Goal: Find specific page/section: Find specific page/section

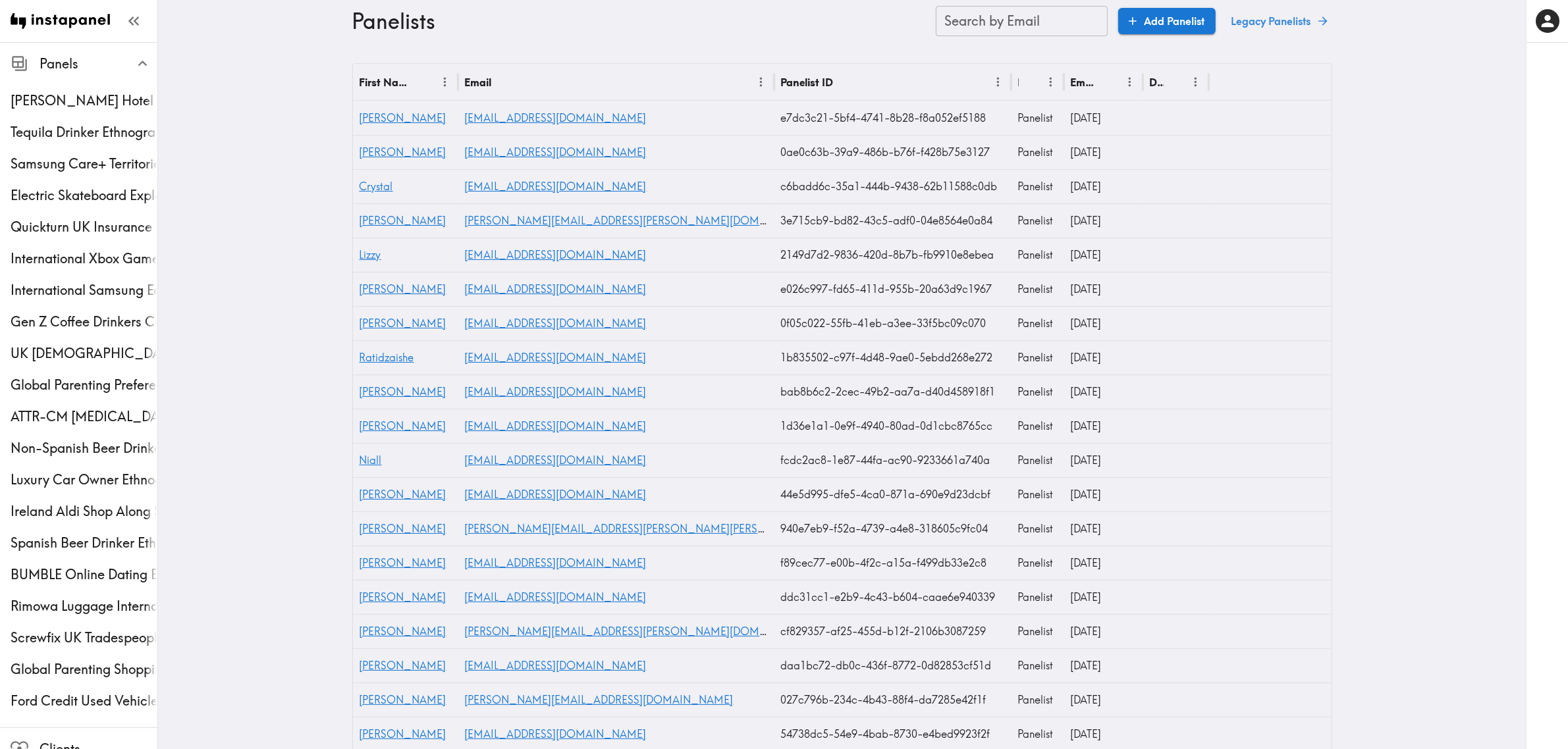
click at [1281, 20] on link "Legacy Panelists" at bounding box center [1279, 21] width 106 height 27
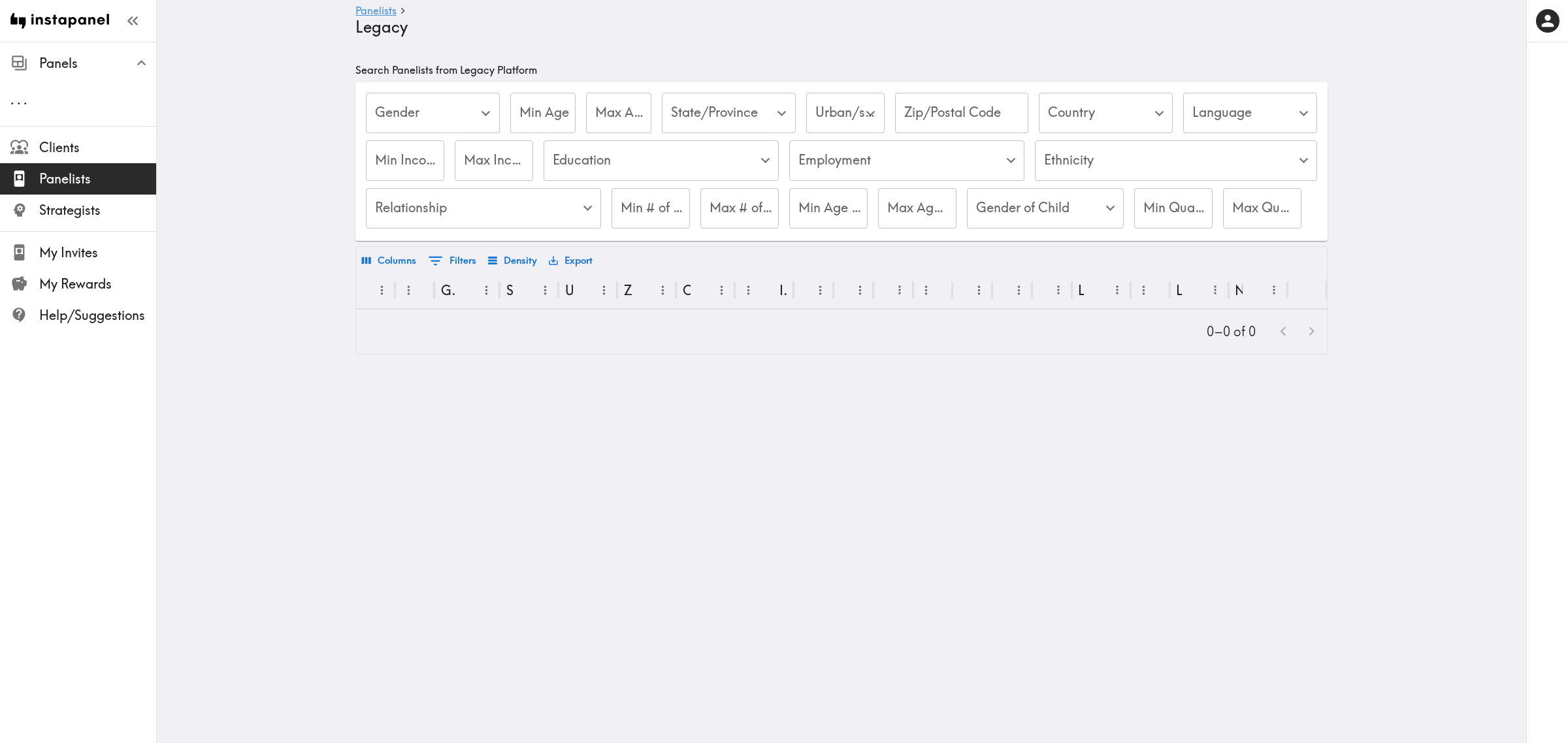
click at [1103, 117] on body "Instapanel - Panelists - Legacy Panels . . . Clients Panelists Strategists My I…" at bounding box center [784, 219] width 1568 height 355
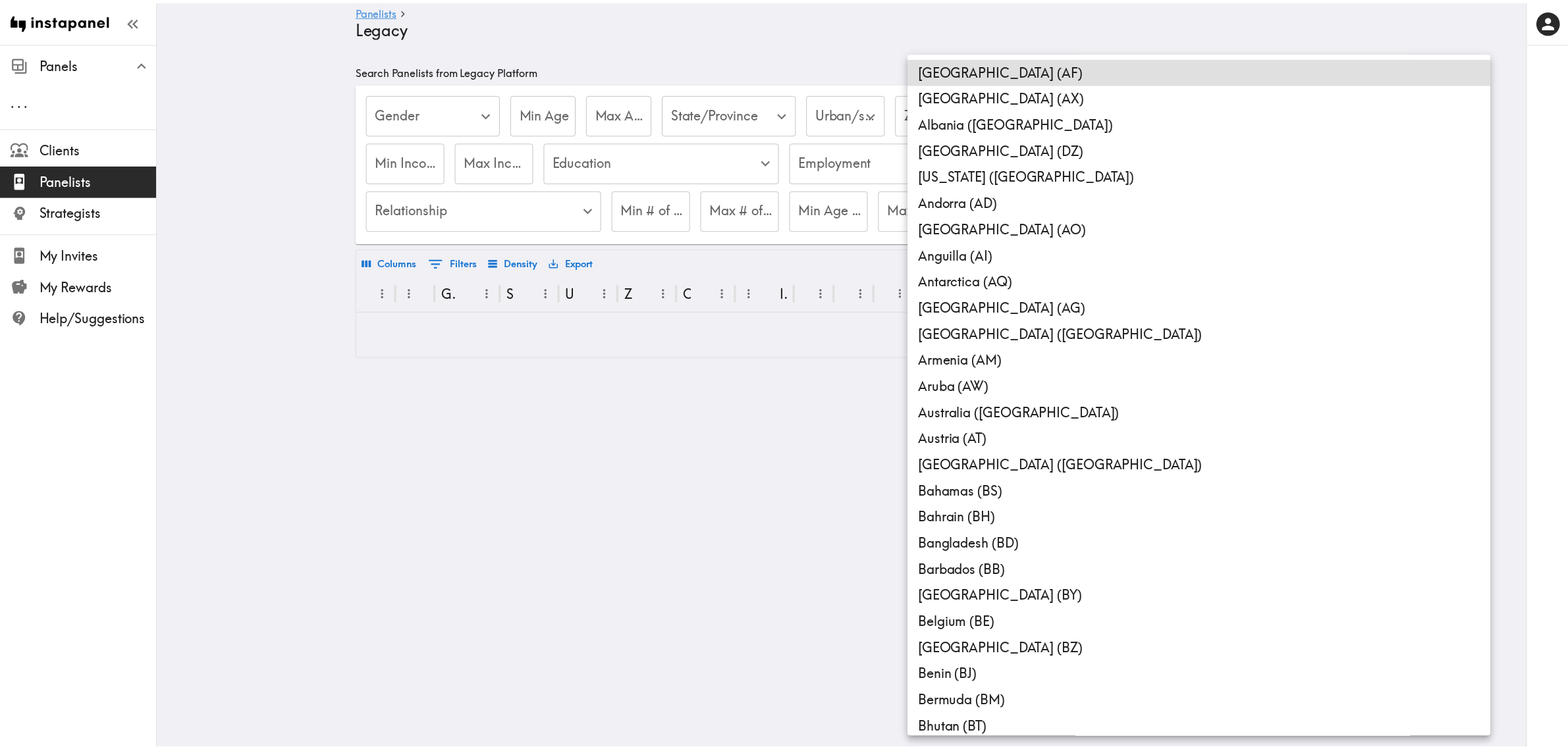
scroll to position [2624, 0]
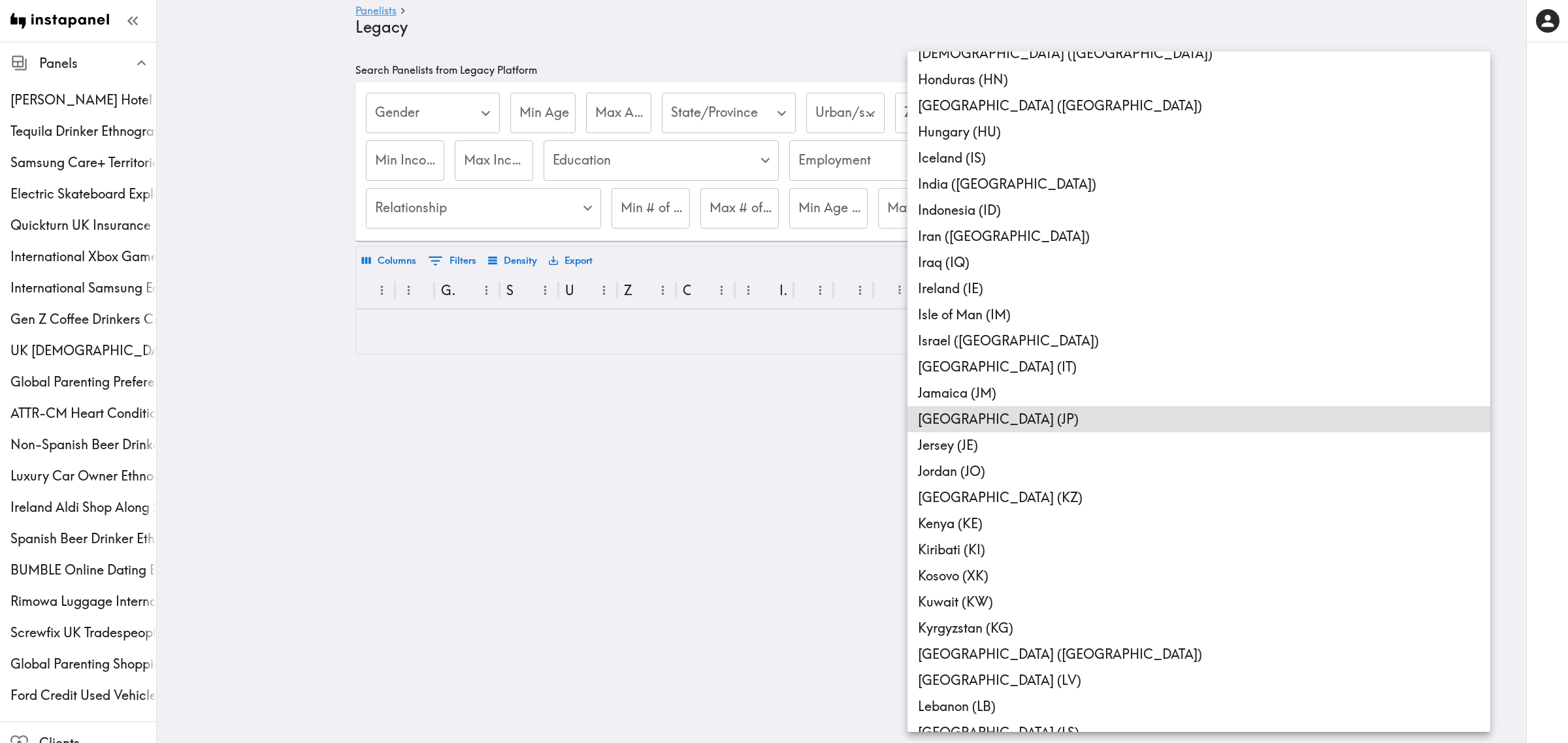
click at [977, 419] on li "[GEOGRAPHIC_DATA] (JP)" at bounding box center [1199, 419] width 583 height 27
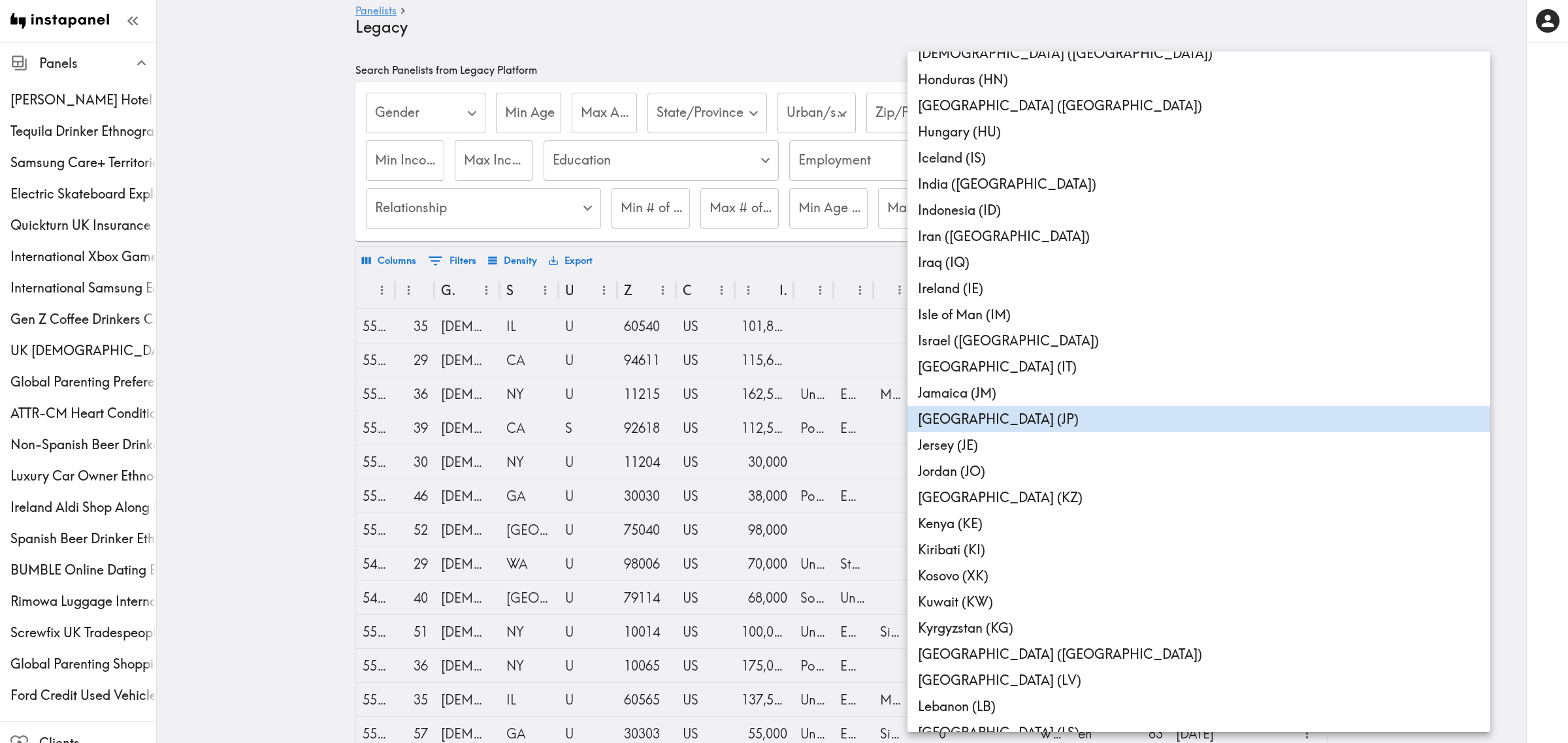
click at [253, 158] on div at bounding box center [784, 371] width 1568 height 743
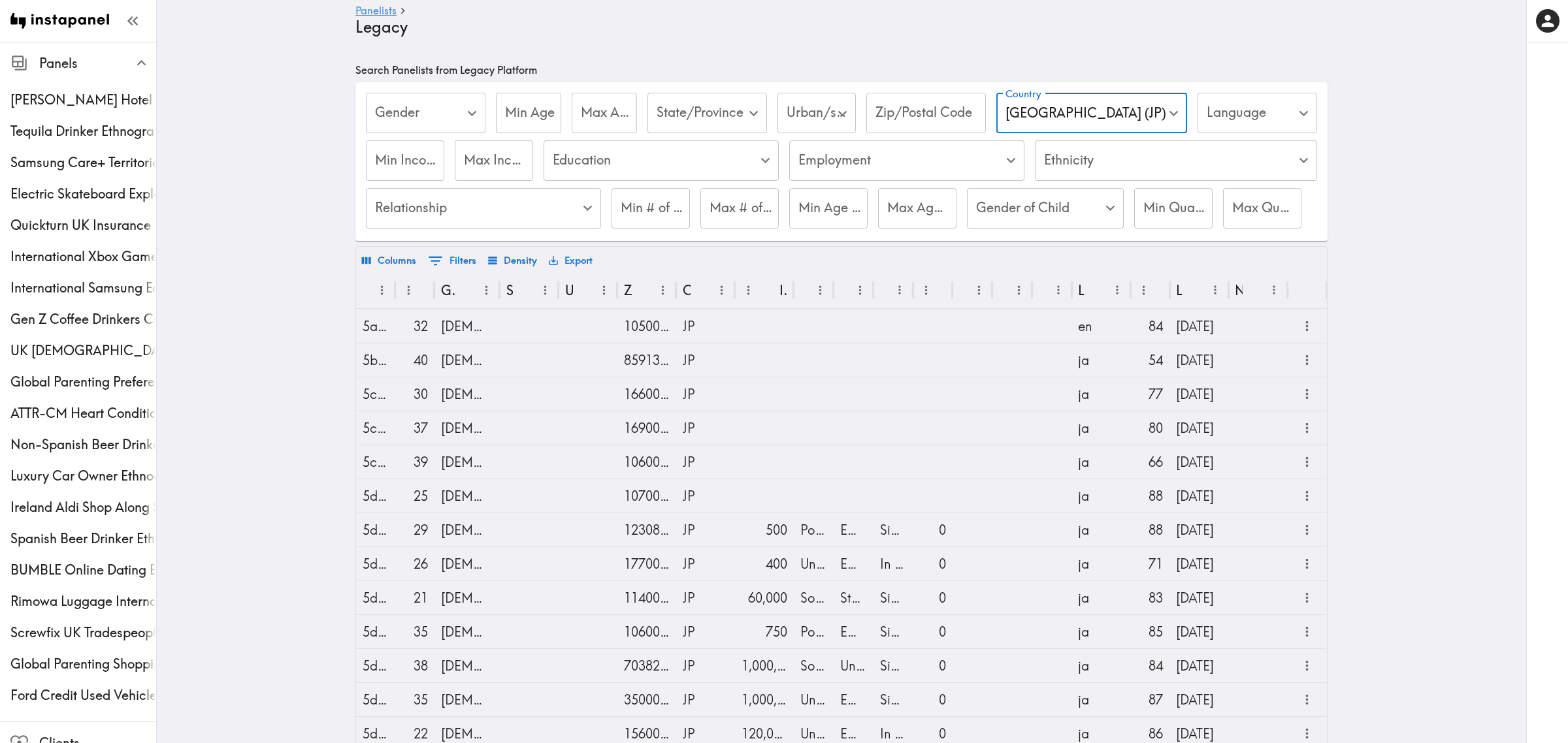
type input "JP"
click at [538, 100] on div "Min Age Min Age" at bounding box center [522, 114] width 65 height 43
type input "25"
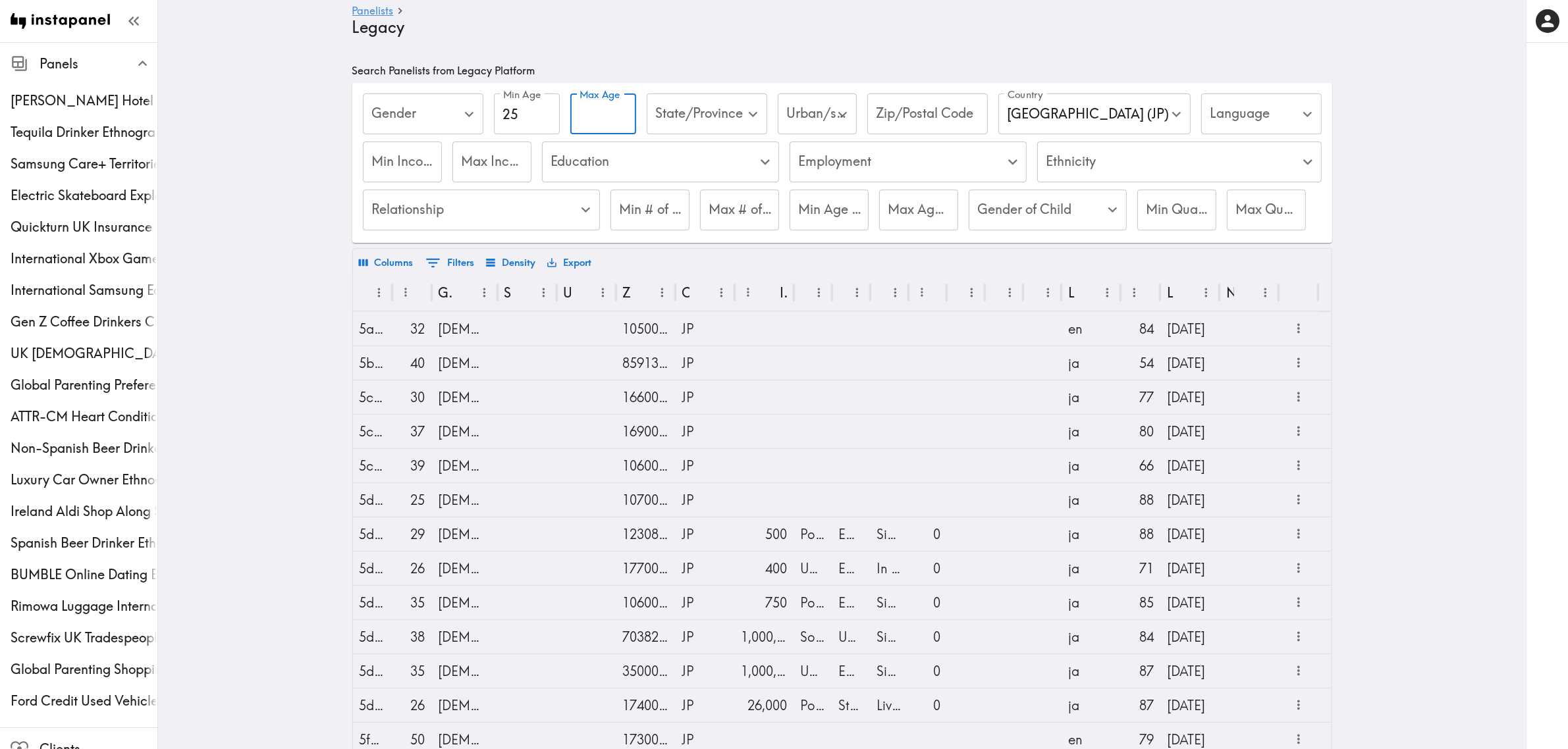
click at [616, 109] on div "Max Age Max Age" at bounding box center [603, 115] width 66 height 43
type input "44"
click at [225, 387] on main "Panelists Legacy Search Panelists from Legacy Platform Gender ​ Gender Min Age …" at bounding box center [842, 477] width 1368 height 871
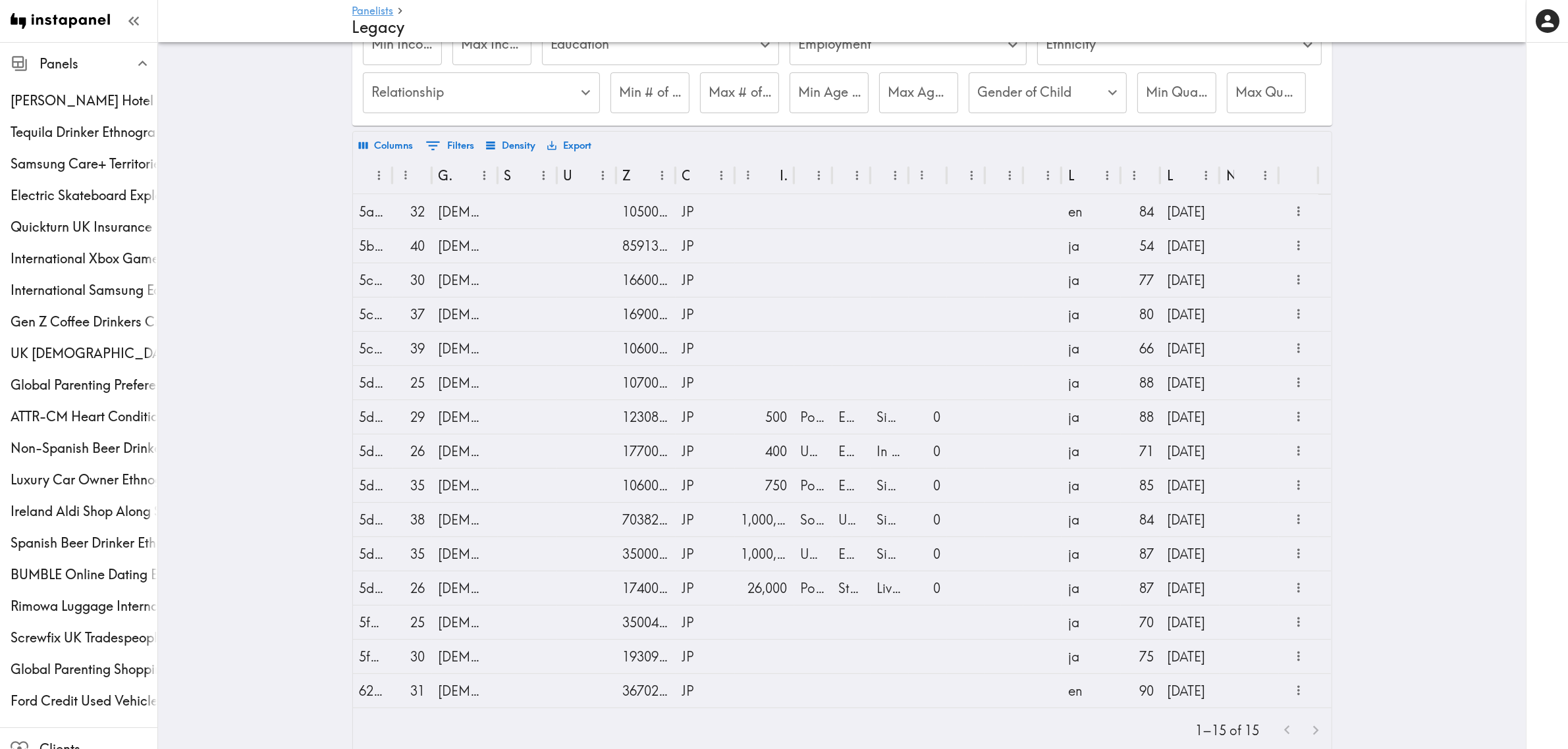
scroll to position [176, 0]
